Goal: Task Accomplishment & Management: Manage account settings

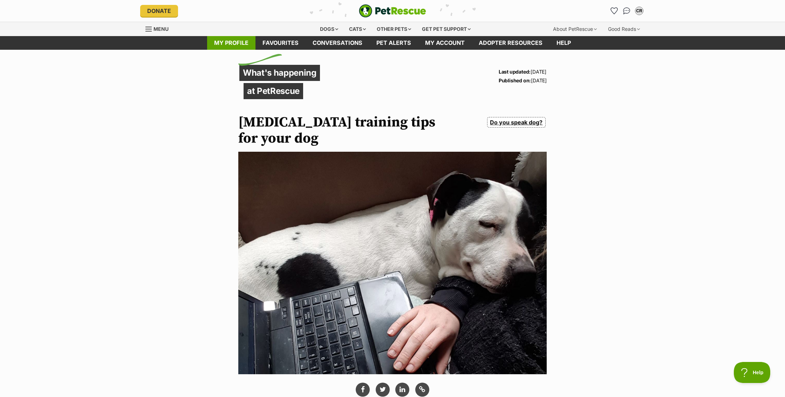
click at [245, 43] on link "My profile" at bounding box center [231, 43] width 48 height 14
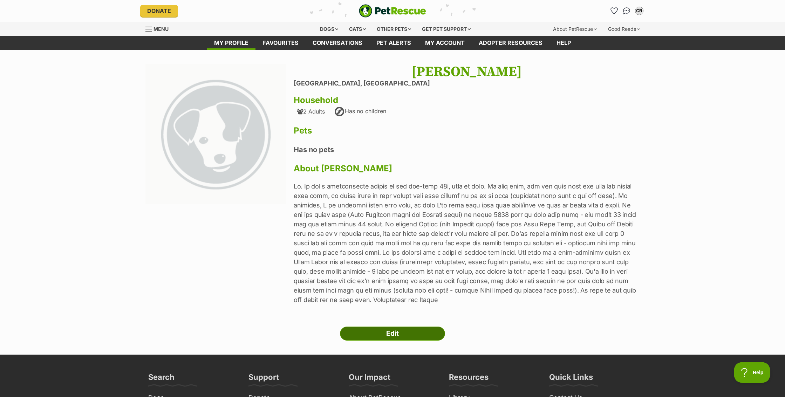
click at [391, 335] on link "Edit" at bounding box center [392, 334] width 105 height 14
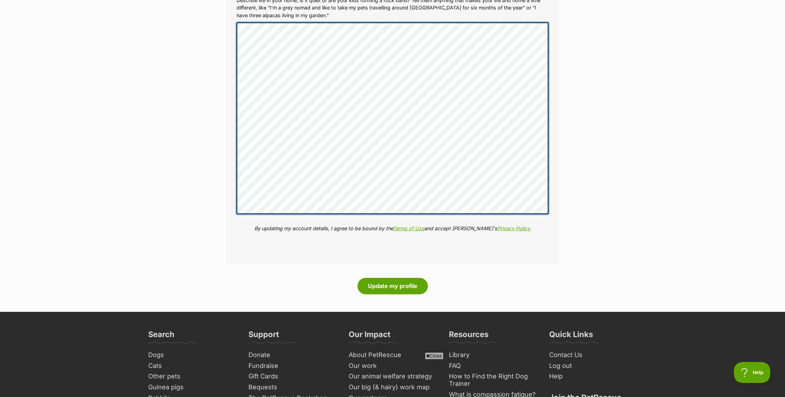
scroll to position [803, 0]
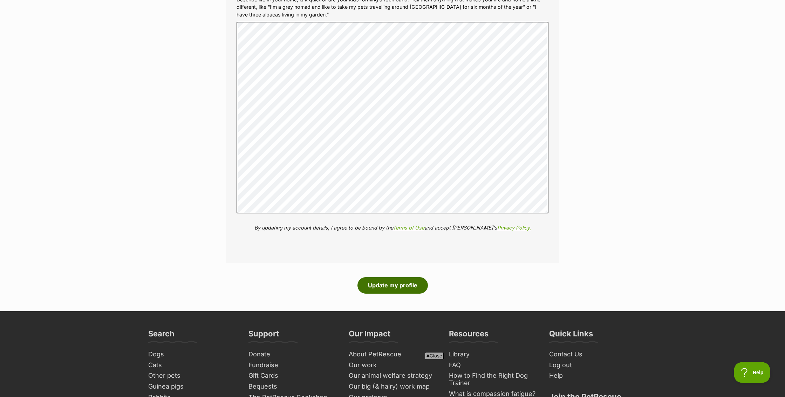
click at [401, 278] on button "Update my profile" at bounding box center [392, 285] width 70 height 16
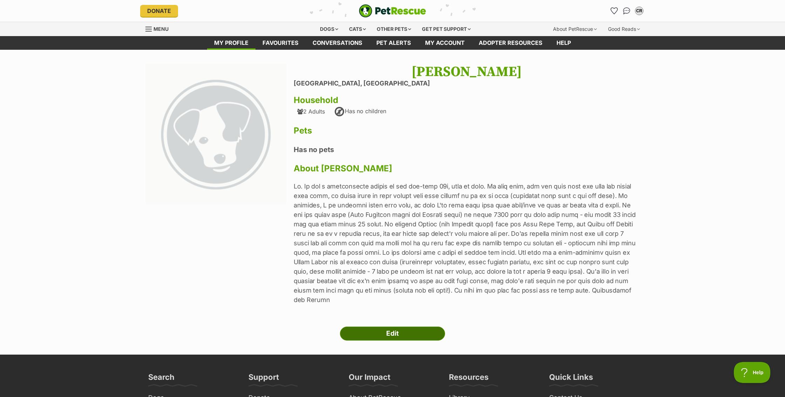
click at [383, 327] on link "Edit" at bounding box center [392, 334] width 105 height 14
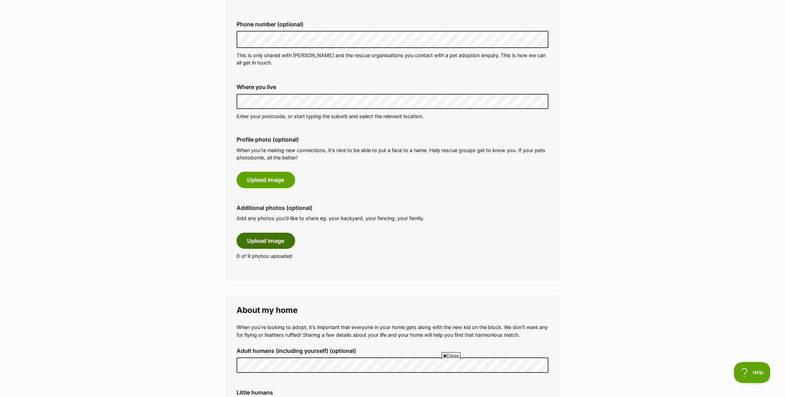
scroll to position [221, 0]
click at [265, 241] on button "Upload image" at bounding box center [266, 241] width 59 height 16
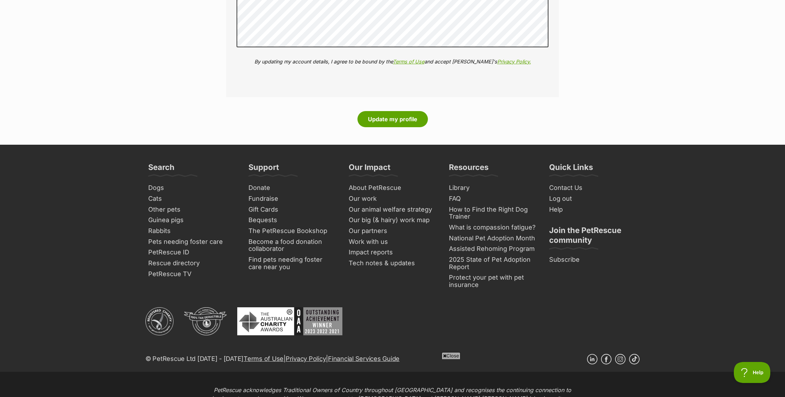
scroll to position [987, 0]
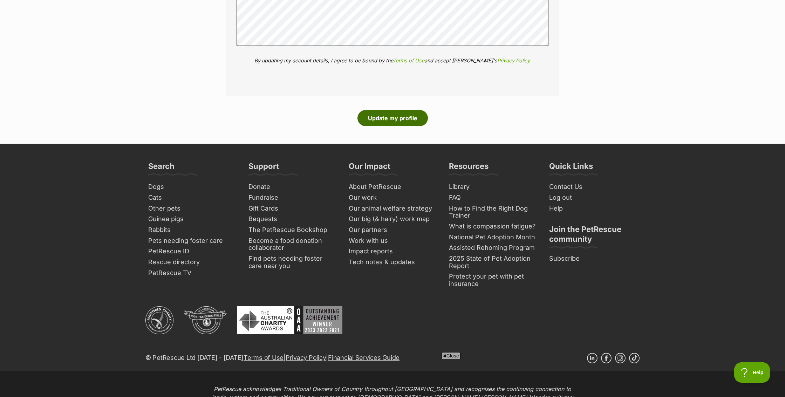
click at [406, 126] on button "Update my profile" at bounding box center [392, 118] width 70 height 16
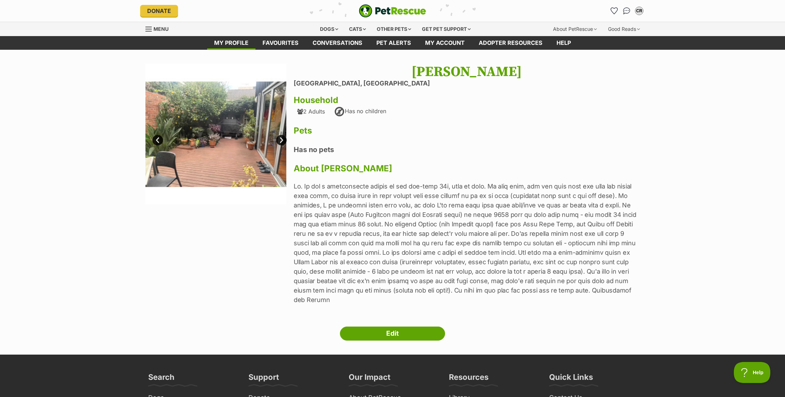
click at [282, 139] on link "Next" at bounding box center [281, 140] width 11 height 11
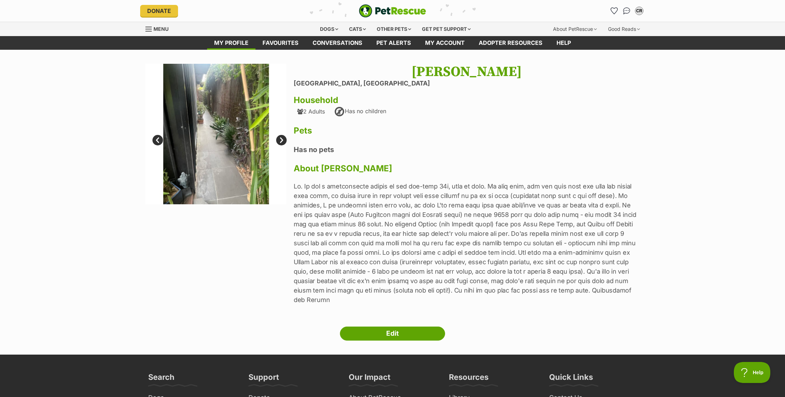
click at [282, 139] on link "Next" at bounding box center [281, 140] width 11 height 11
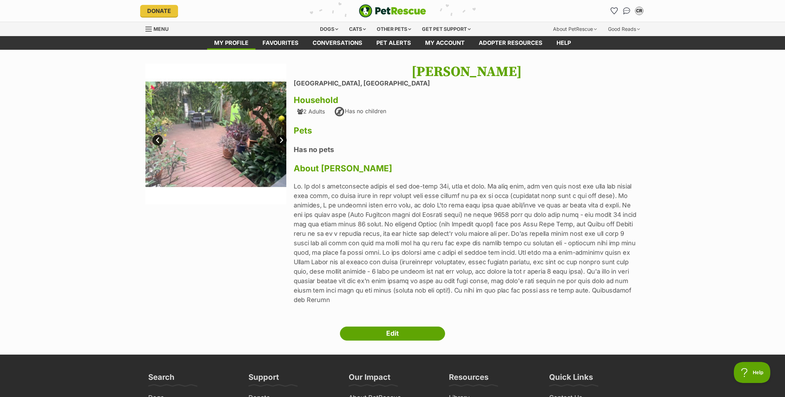
click at [282, 139] on link "Next" at bounding box center [281, 140] width 11 height 11
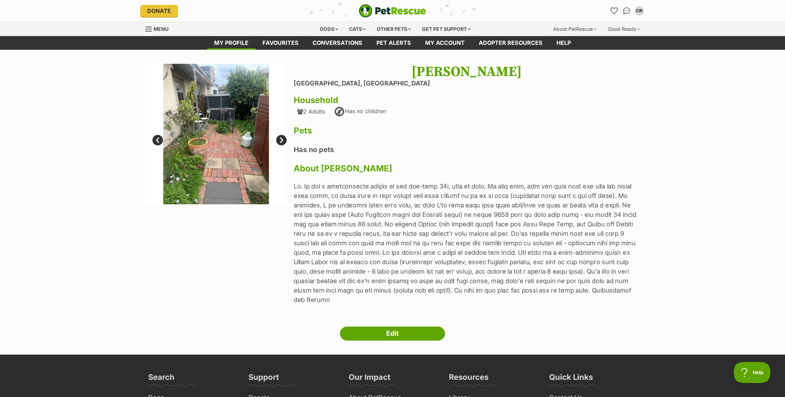
click at [282, 139] on link "Next" at bounding box center [281, 140] width 11 height 11
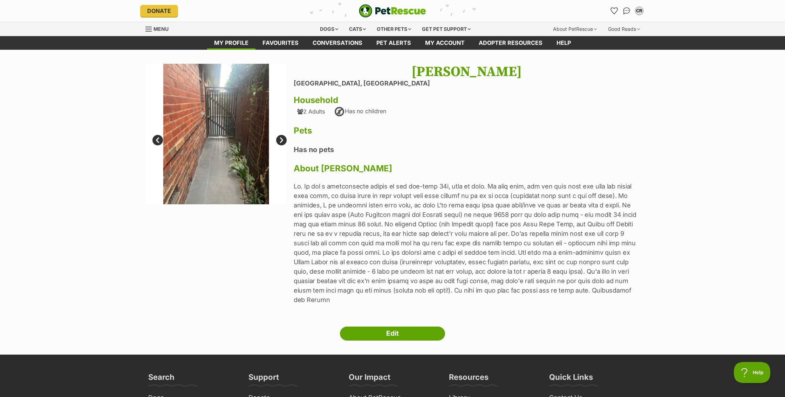
click at [157, 138] on link "Prev" at bounding box center [157, 140] width 11 height 11
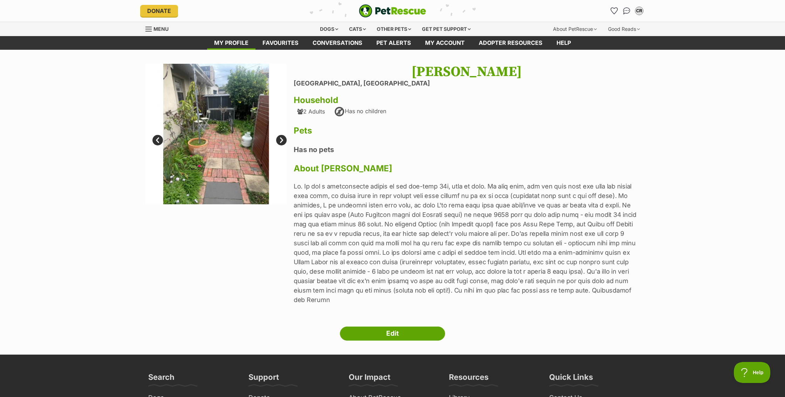
click at [281, 140] on link "Next" at bounding box center [281, 140] width 11 height 11
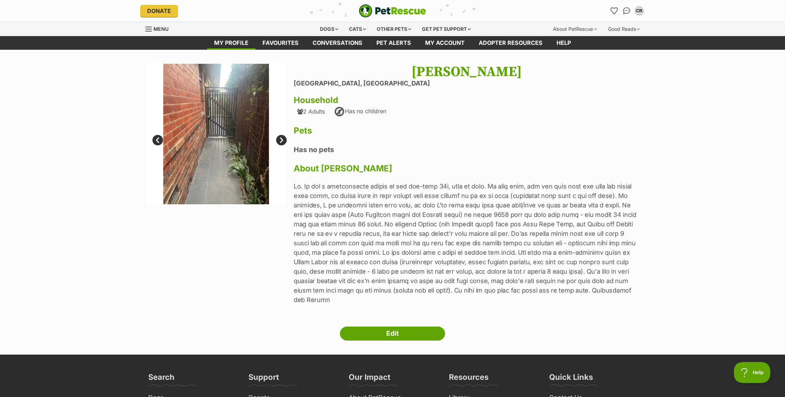
click at [281, 140] on link "Next" at bounding box center [281, 140] width 11 height 11
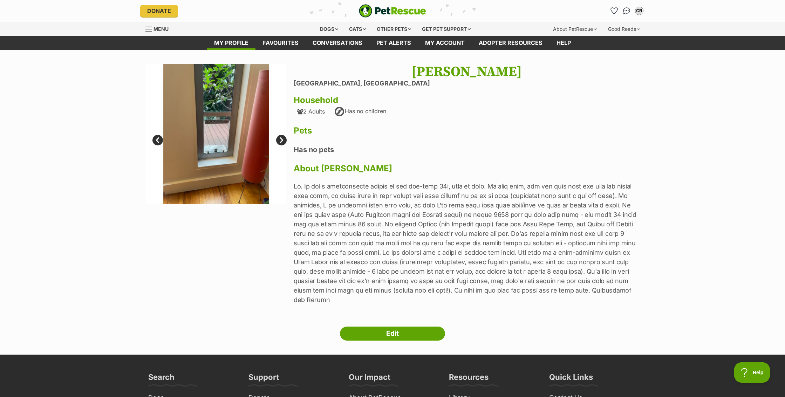
click at [281, 140] on link "Next" at bounding box center [281, 140] width 11 height 11
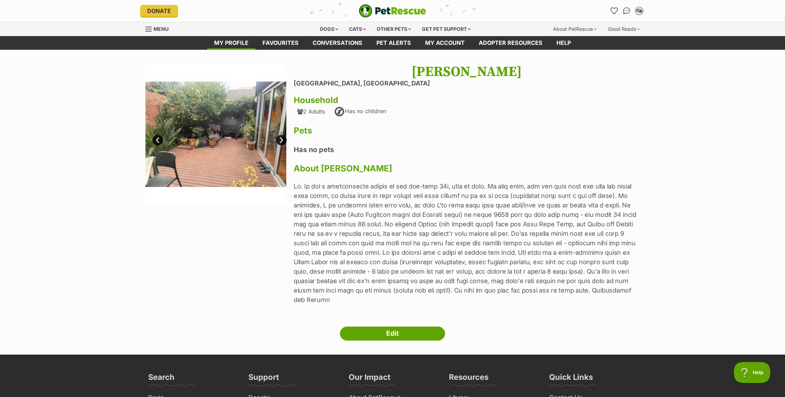
click at [640, 9] on div "CR" at bounding box center [639, 10] width 9 height 9
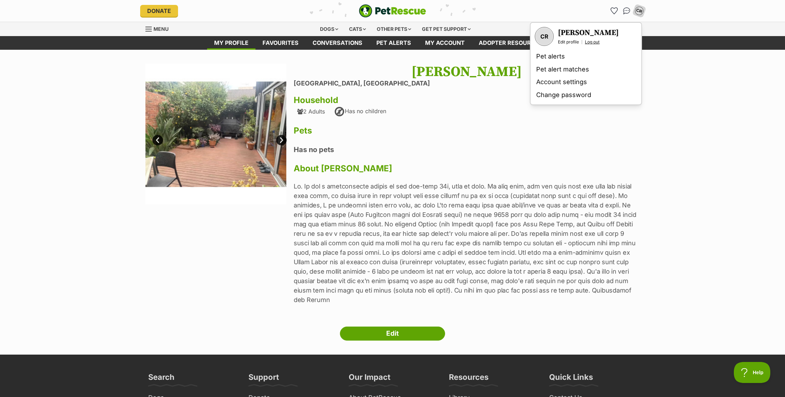
click at [593, 40] on link "Log out" at bounding box center [592, 42] width 15 height 6
